Goal: Information Seeking & Learning: Learn about a topic

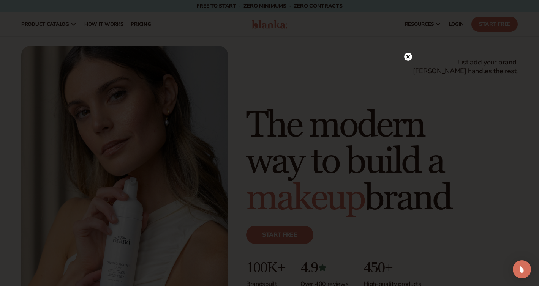
click at [408, 57] on circle at bounding box center [408, 57] width 8 height 8
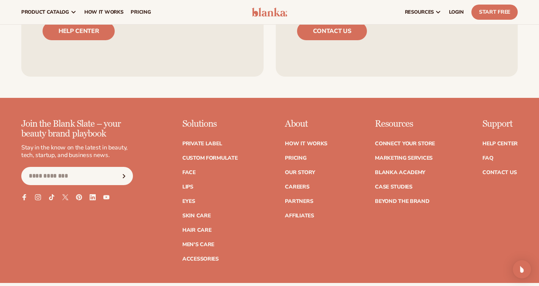
scroll to position [3095, 0]
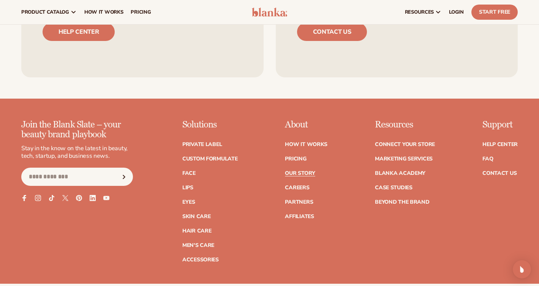
click at [302, 171] on link "Our Story" at bounding box center [300, 173] width 30 height 5
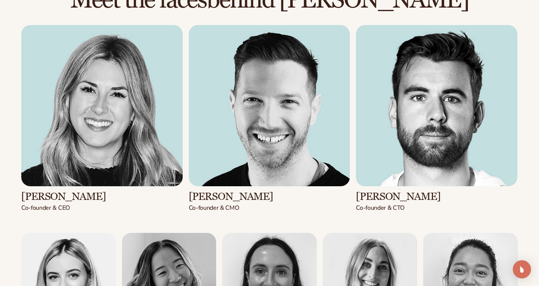
scroll to position [786, 0]
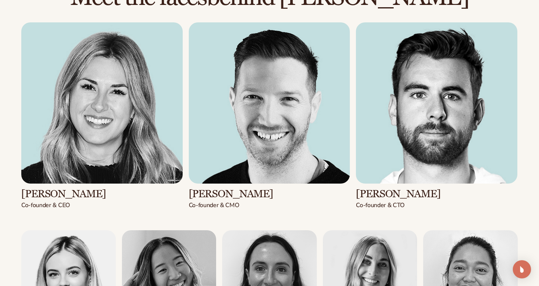
drag, startPoint x: 86, startPoint y: 192, endPoint x: 16, endPoint y: 191, distance: 69.9
copy h3 "[PERSON_NAME]"
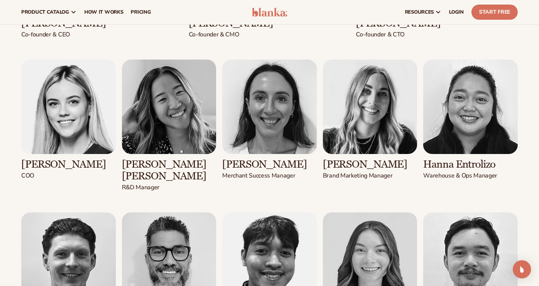
scroll to position [956, 0]
